Goal: Task Accomplishment & Management: Complete application form

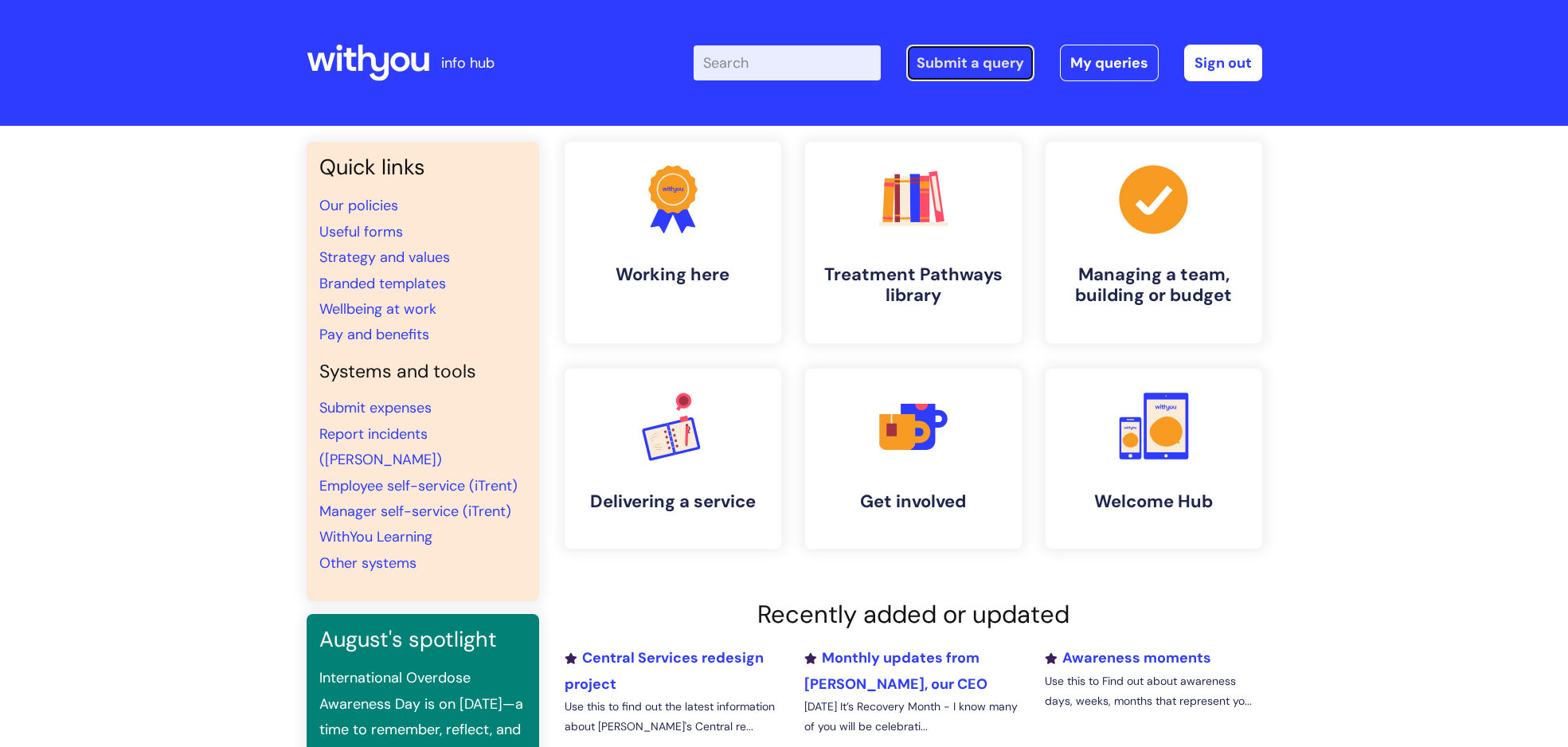
click at [942, 59] on link "Submit a query" at bounding box center [970, 62] width 128 height 36
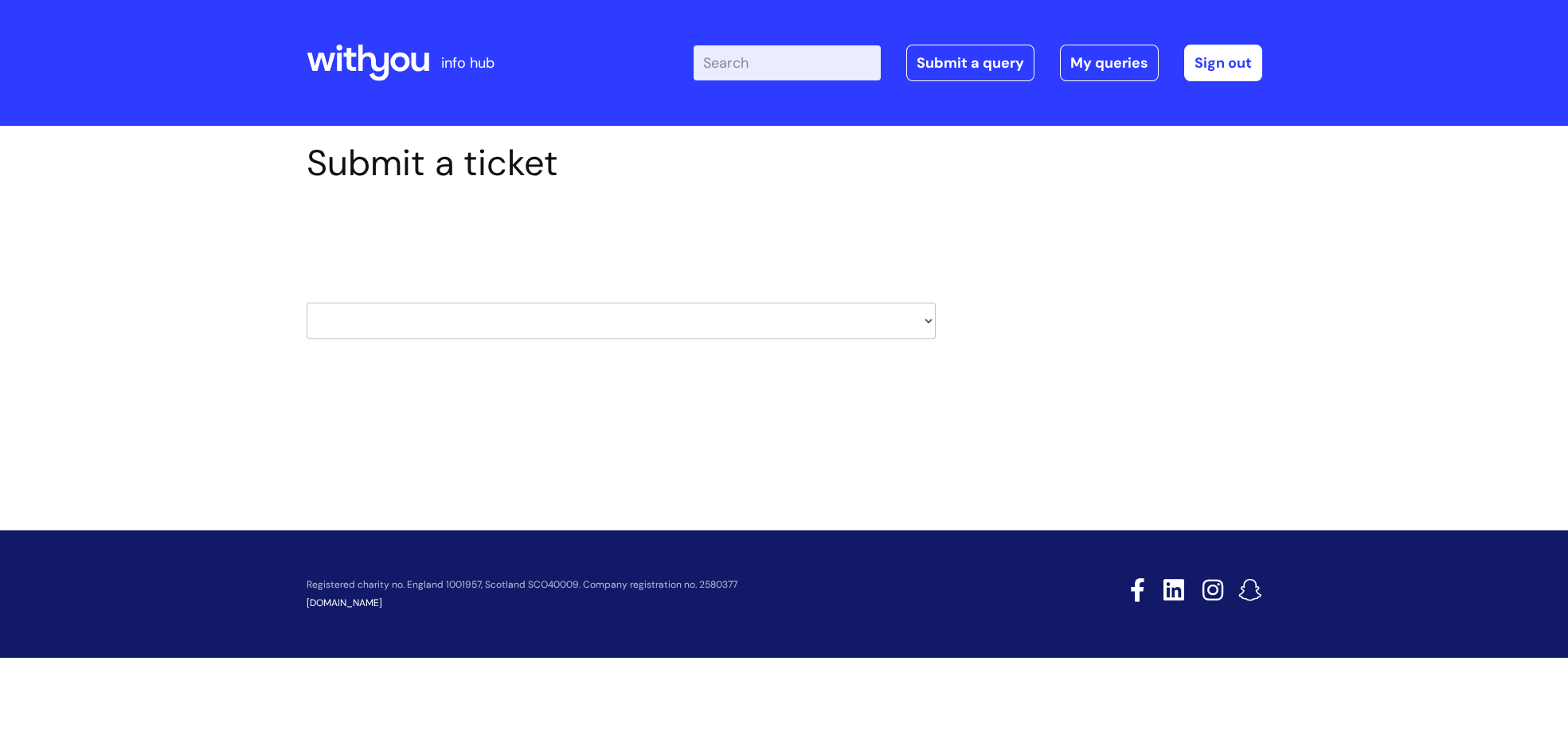
click at [921, 322] on select "HR / People IT and Support Clinical Drug Alerts Finance Accounts Data Support T…" at bounding box center [620, 320] width 629 height 36
select select "it_and_support"
click at [306, 303] on select "HR / People IT and Support Clinical Drug Alerts Finance Accounts Data Support T…" at bounding box center [620, 320] width 629 height 36
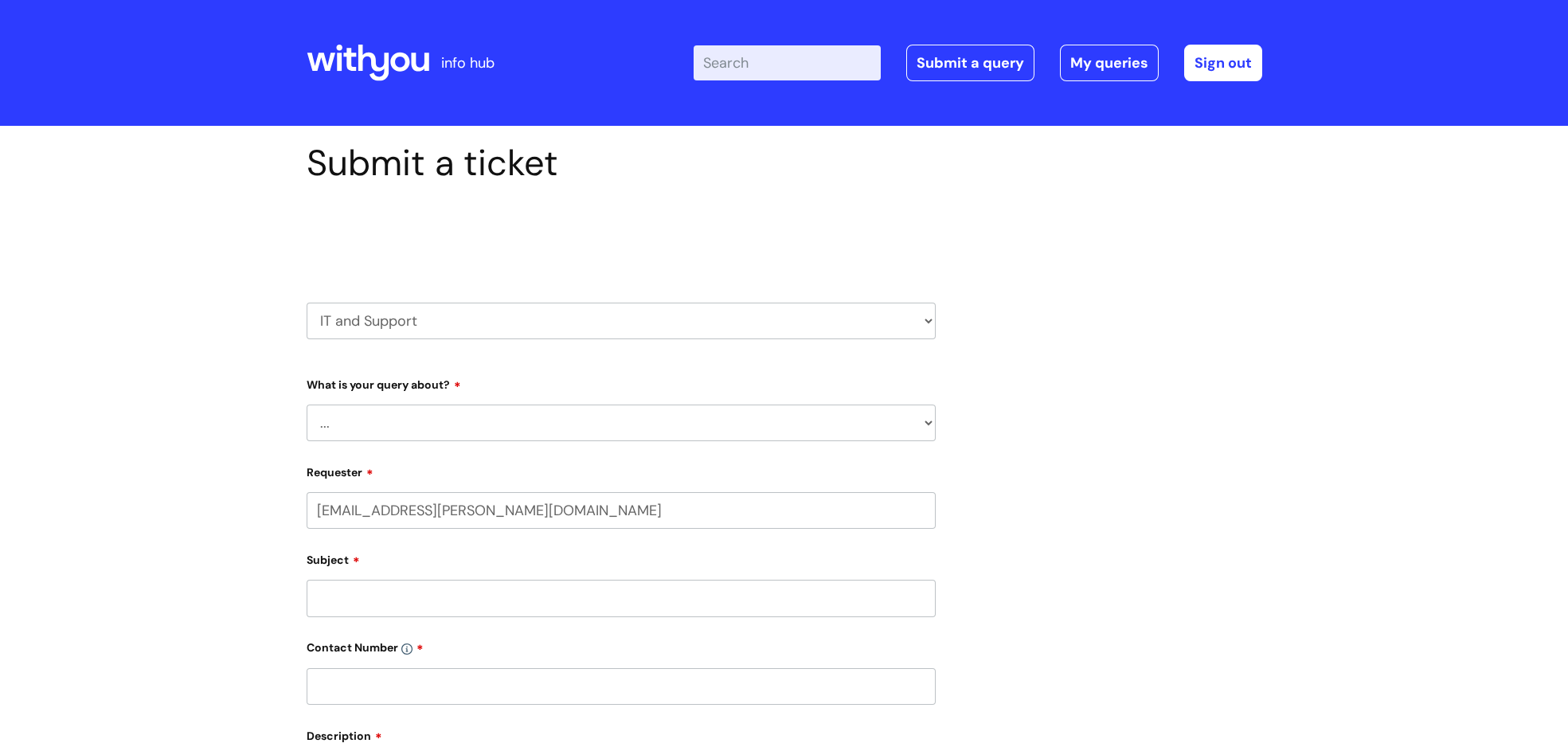
select select "80004157224"
click at [476, 421] on select "... Mobile Phone Reset & MFA Accounts, Starters and Leavers IT Hardware issue I…" at bounding box center [620, 422] width 629 height 36
select select "Something Else"
click at [306, 404] on select "... Mobile Phone Reset & MFA Accounts, Starters and Leavers IT Hardware issue I…" at bounding box center [620, 422] width 629 height 36
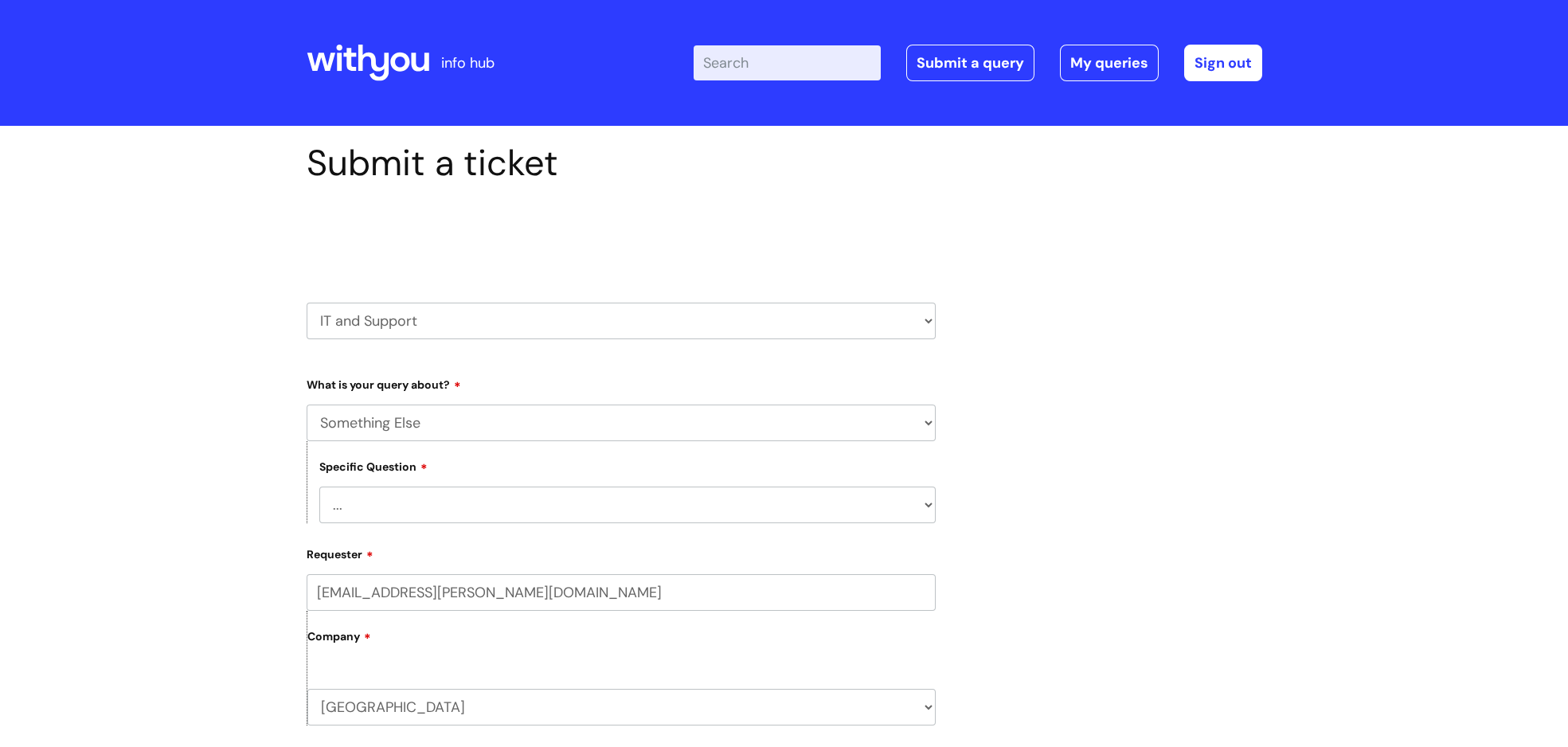
click at [421, 516] on select "... My problem is not listed" at bounding box center [627, 504] width 616 height 36
select select "My problem is not listed"
click at [319, 487] on select "... My problem is not listed" at bounding box center [627, 504] width 616 height 36
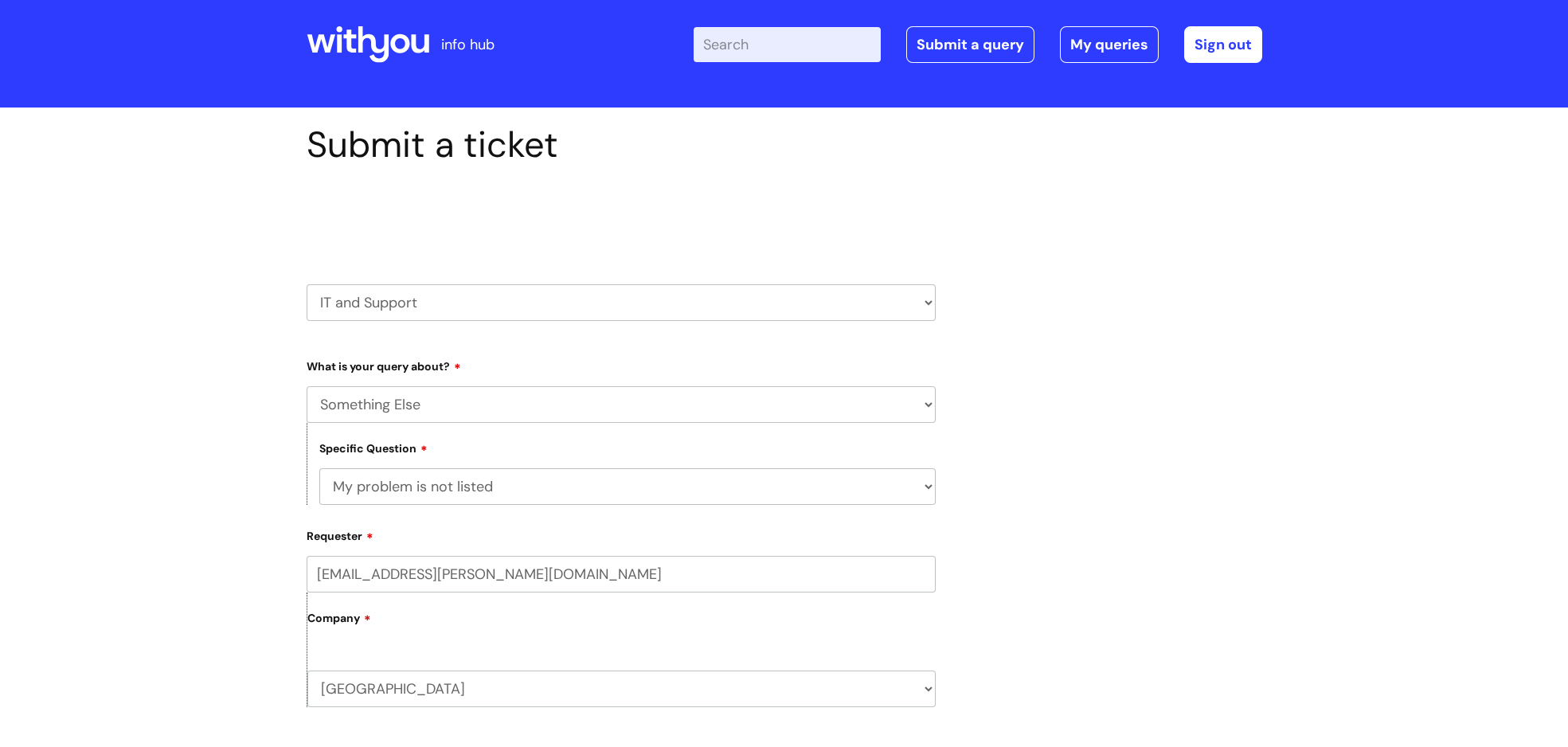
scroll to position [24, 0]
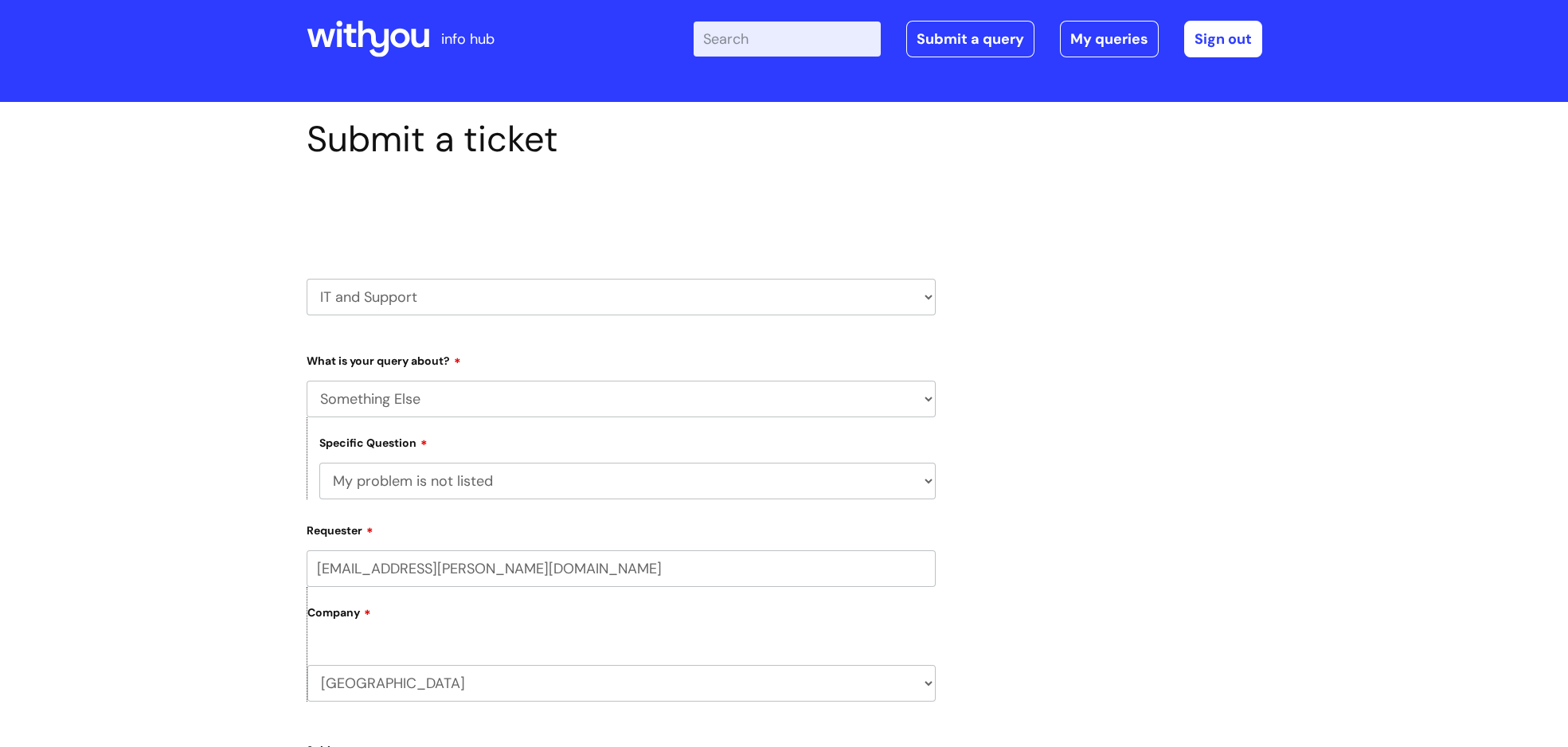
click at [456, 622] on label "Company" at bounding box center [621, 618] width 628 height 35
click at [456, 609] on label "Company" at bounding box center [621, 618] width 628 height 35
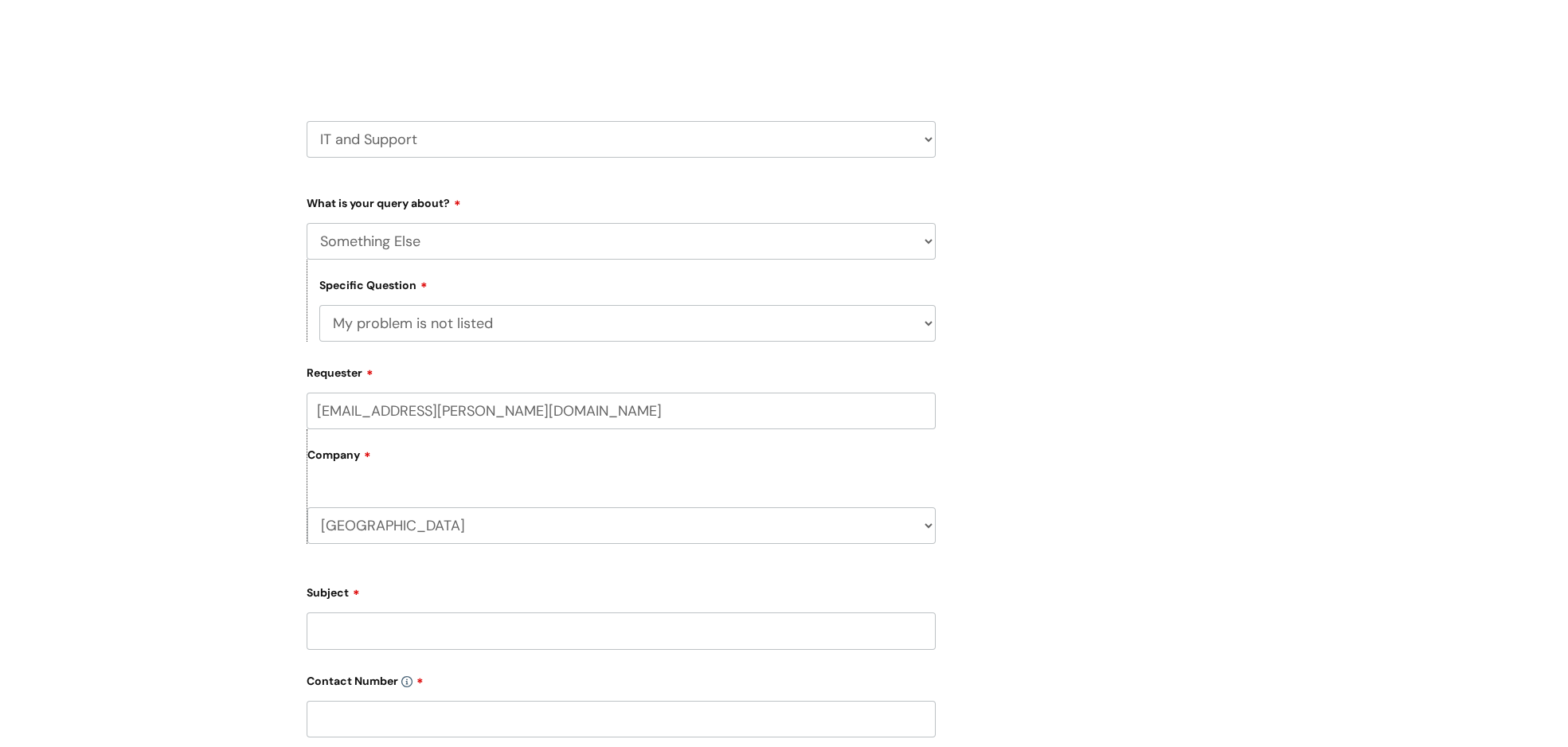
scroll to position [275, 0]
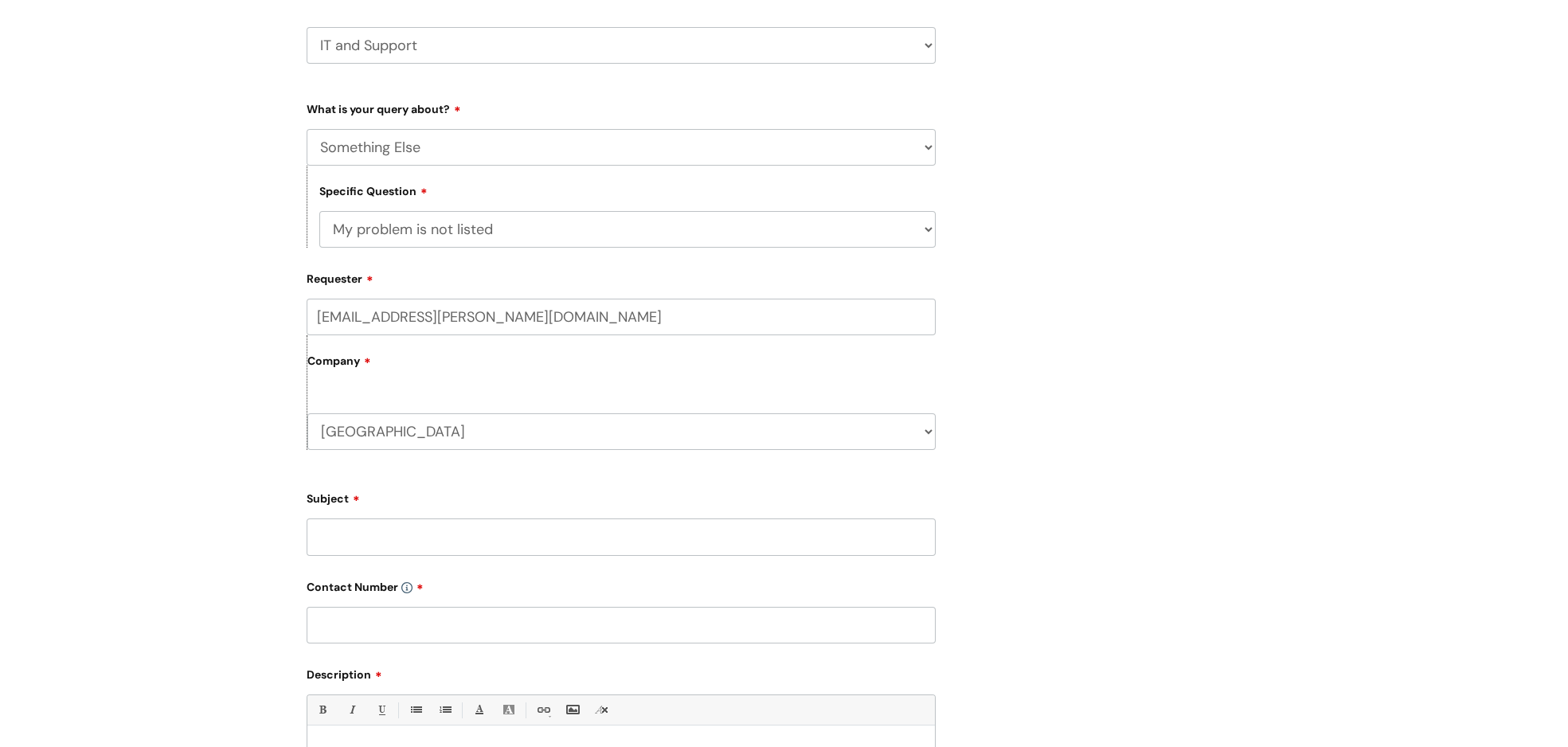
click at [374, 545] on input "Subject" at bounding box center [620, 536] width 629 height 36
click at [395, 564] on form "Type Of Request ... Accounts (Finance) Alerts! (For clinical team) Data Protect…" at bounding box center [620, 533] width 629 height 875
click at [405, 536] on input "Subject" at bounding box center [620, 536] width 629 height 36
type input "Access to word Document"
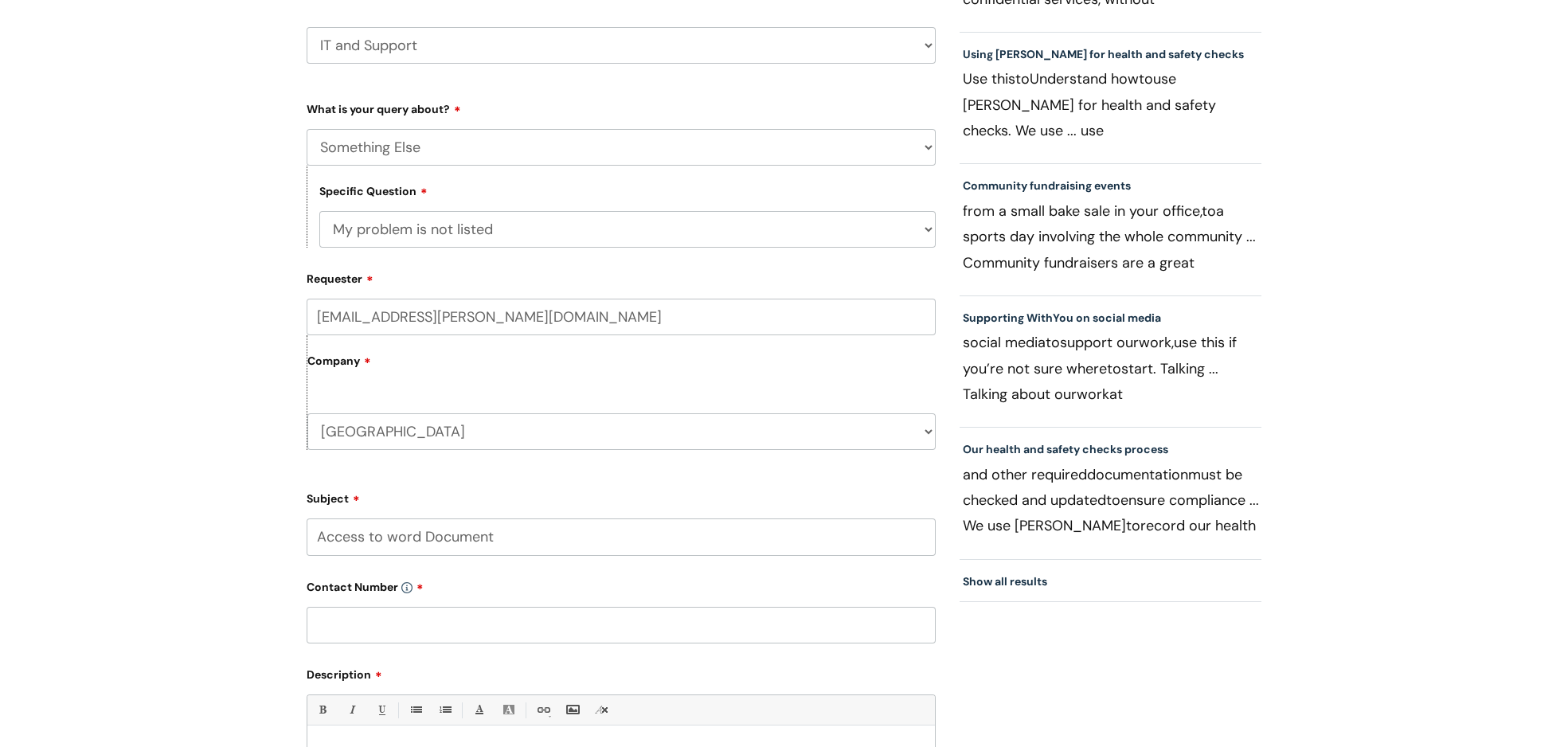
click at [374, 623] on input "text" at bounding box center [620, 625] width 629 height 36
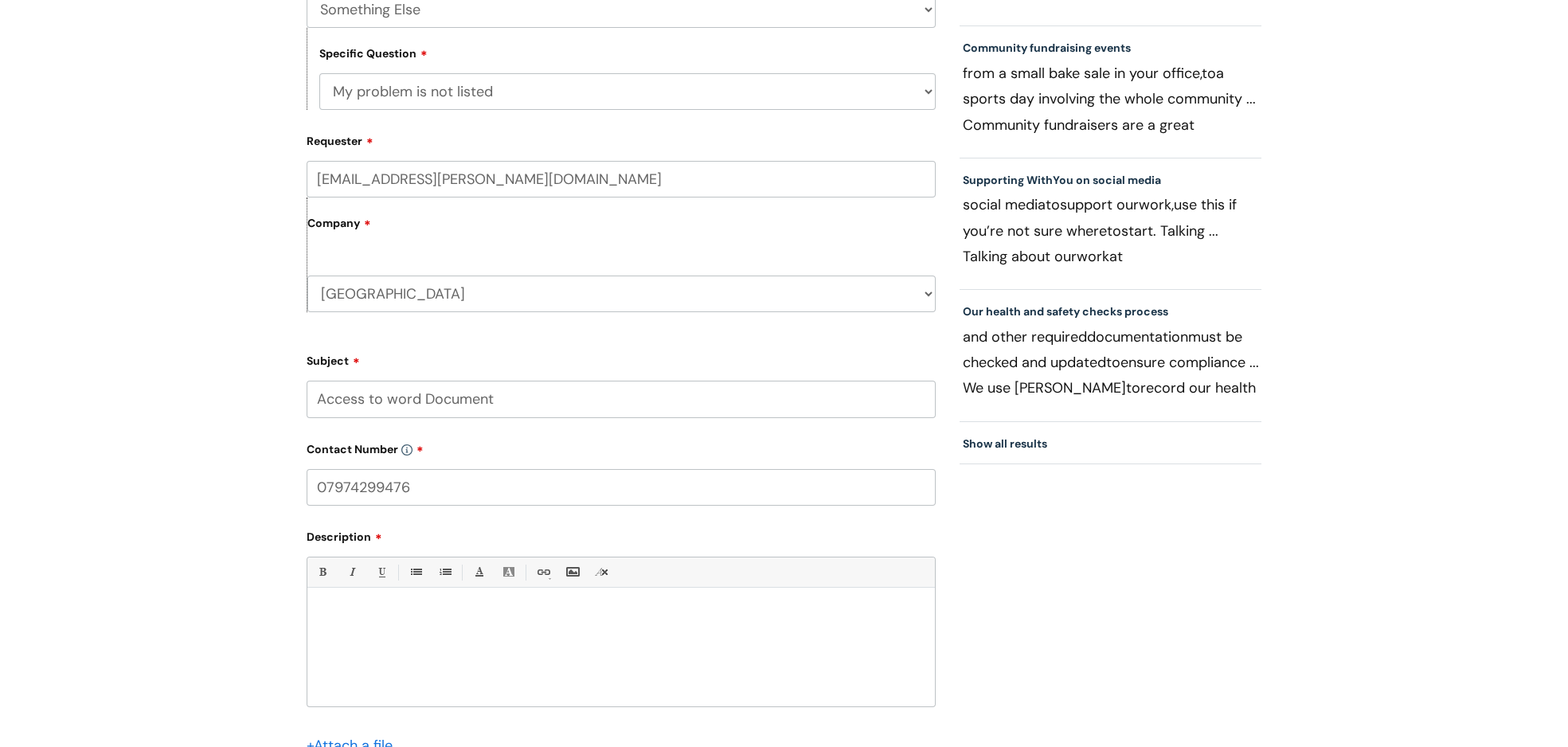
scroll to position [435, 0]
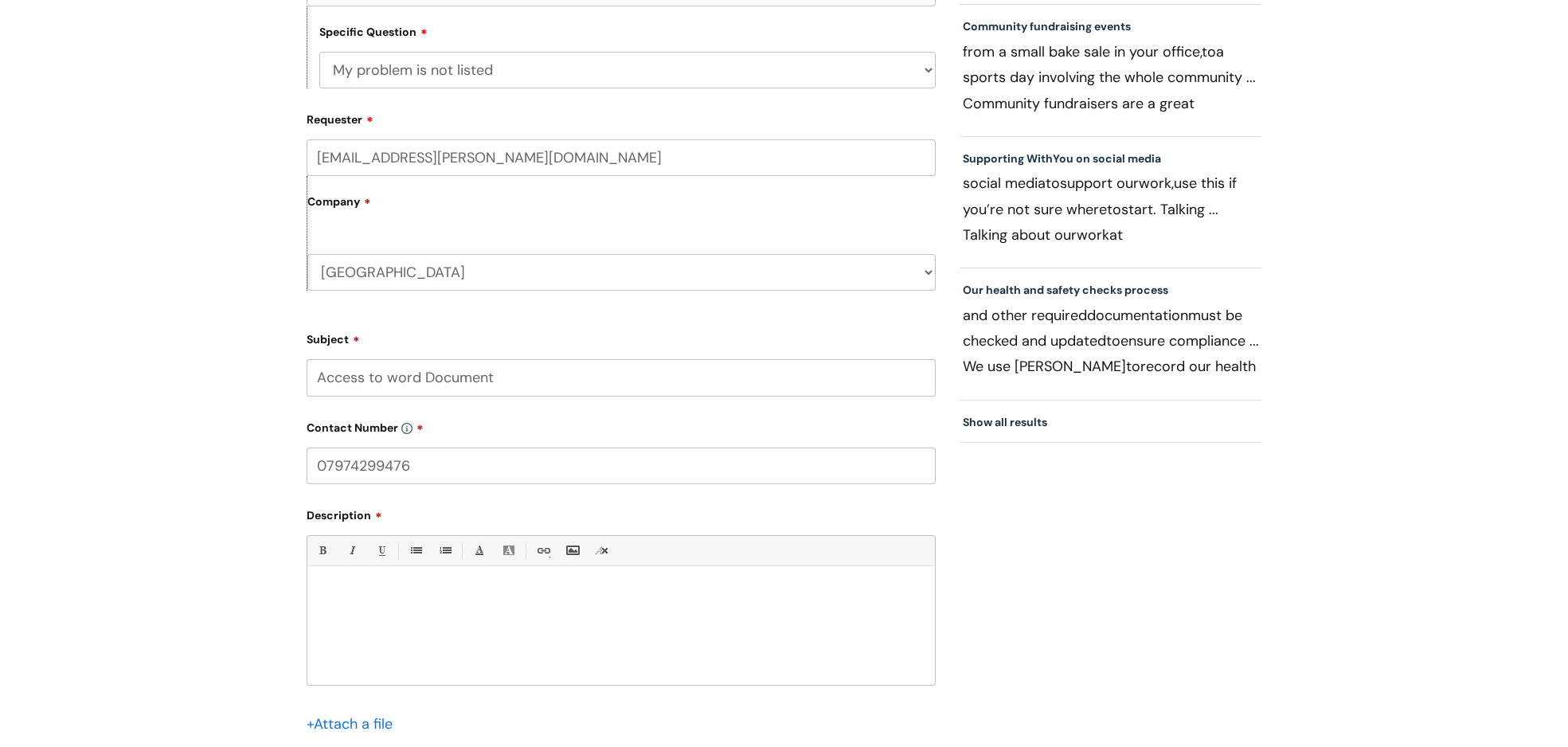
type input "07974299476"
click at [367, 590] on p at bounding box center [621, 594] width 603 height 14
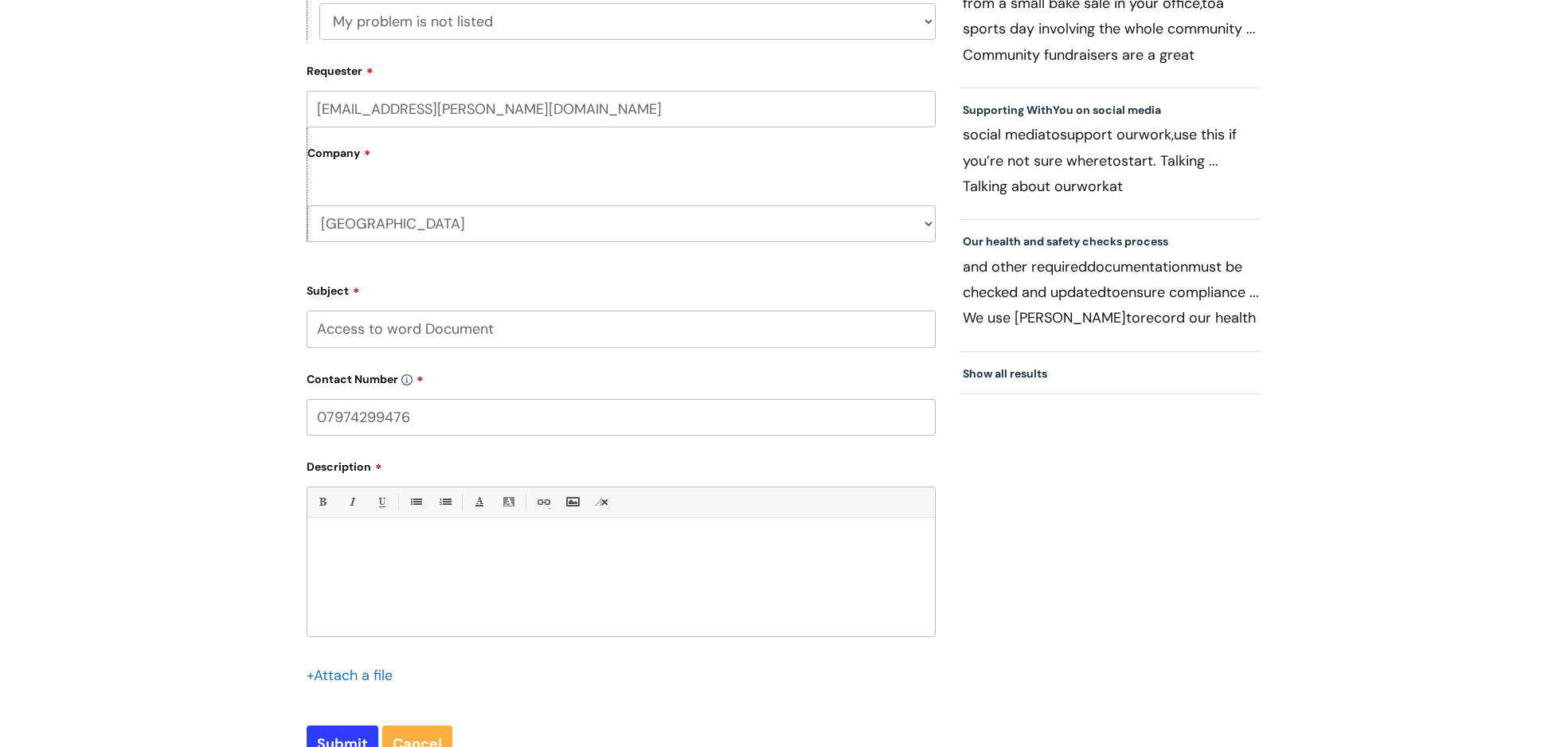
scroll to position [497, 0]
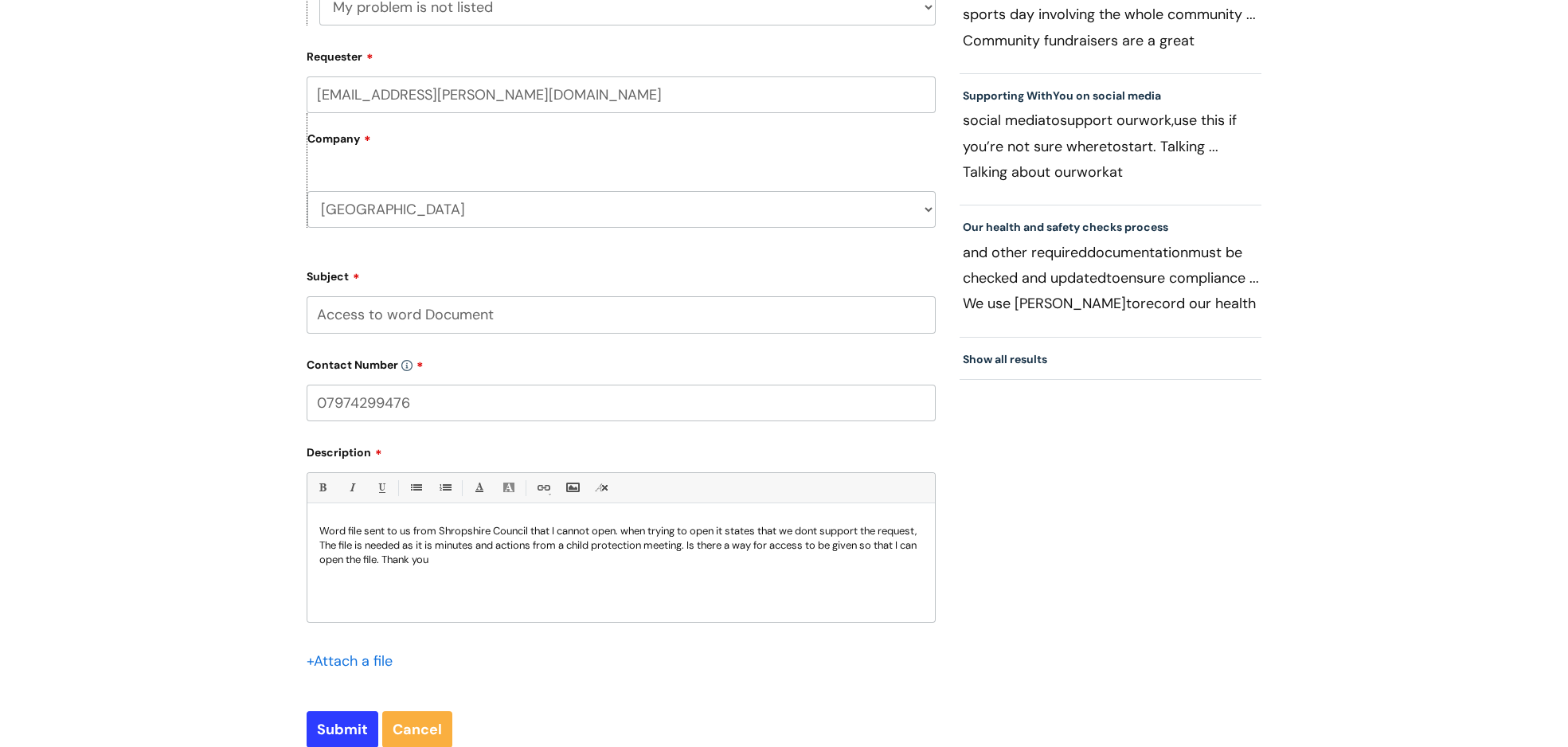
click at [366, 664] on input "file" at bounding box center [346, 659] width 80 height 19
click at [512, 554] on p "Word file sent to us from Shropshire Council that I cannot open. when trying to…" at bounding box center [621, 545] width 603 height 43
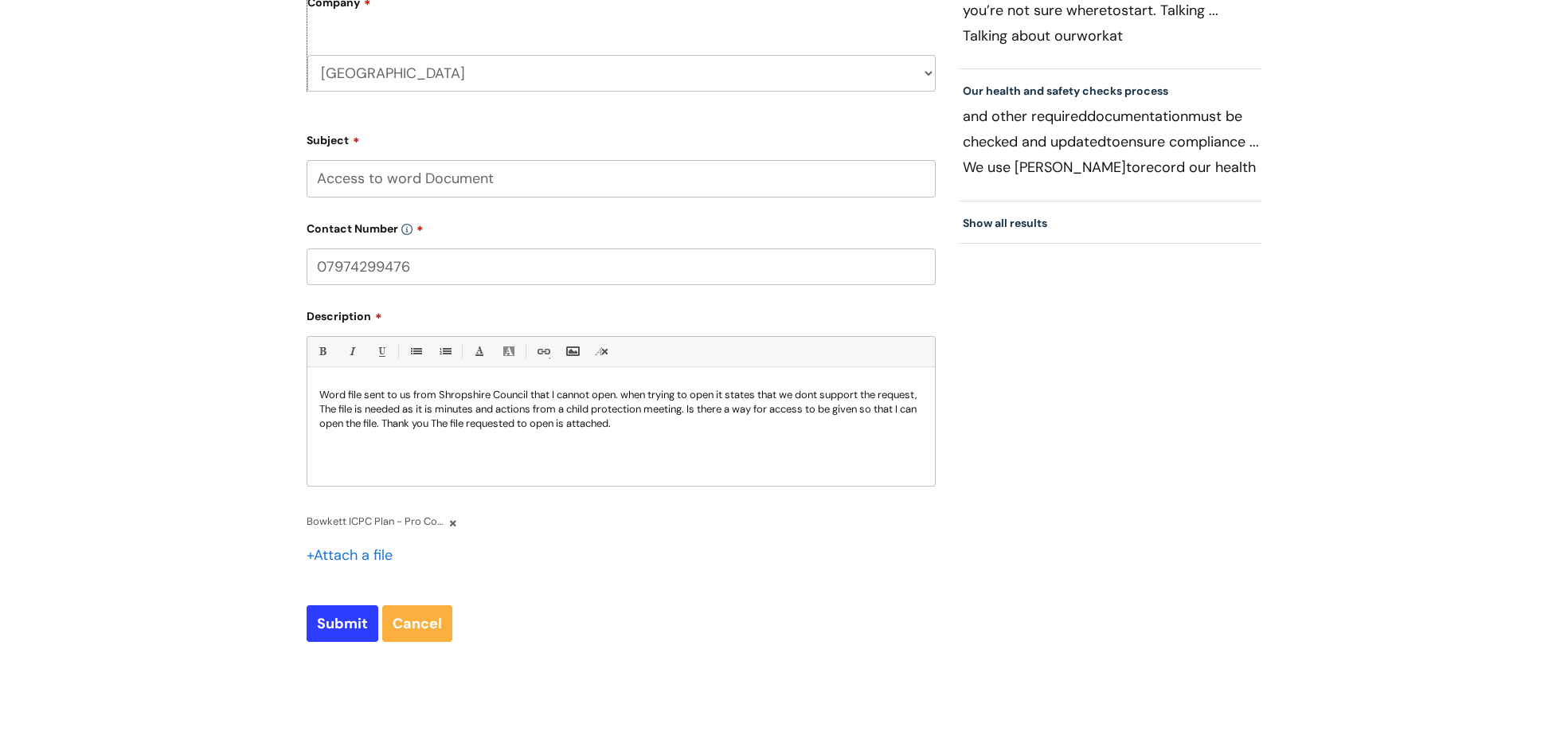
scroll to position [641, 0]
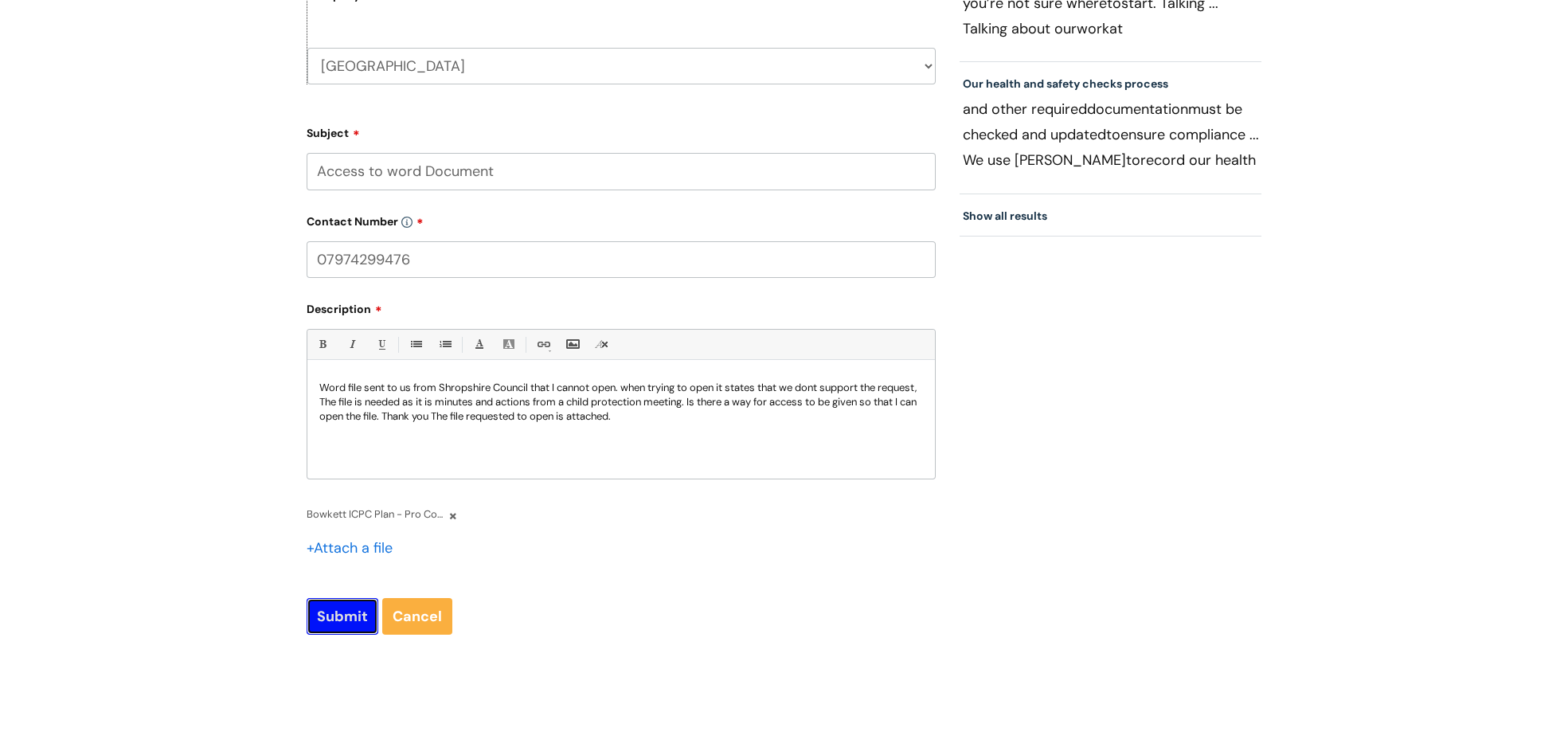
click at [343, 615] on input "Submit" at bounding box center [342, 616] width 72 height 36
type input "Please Wait..."
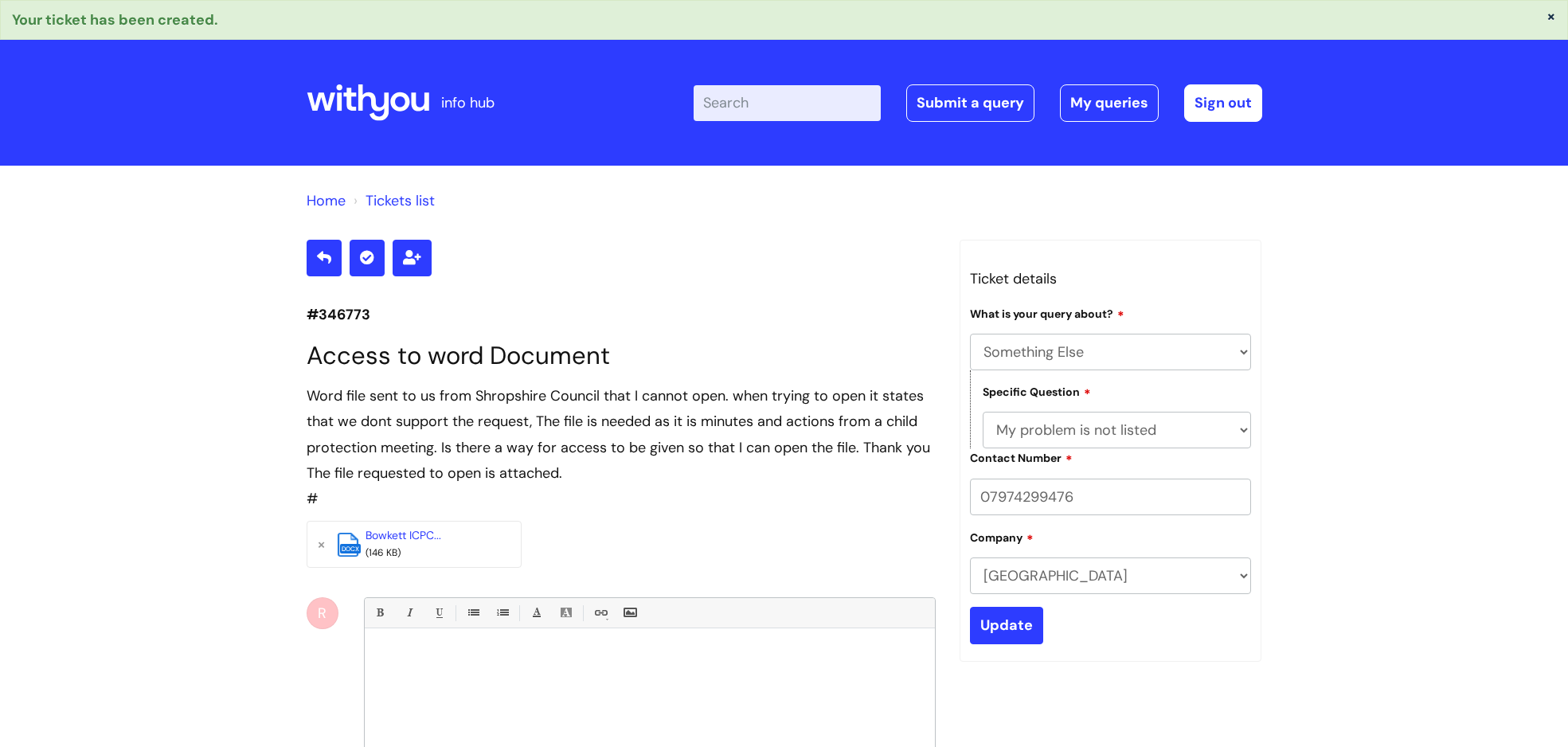
select select "Something Else"
select select "My problem is not listed"
